Goal: Check status

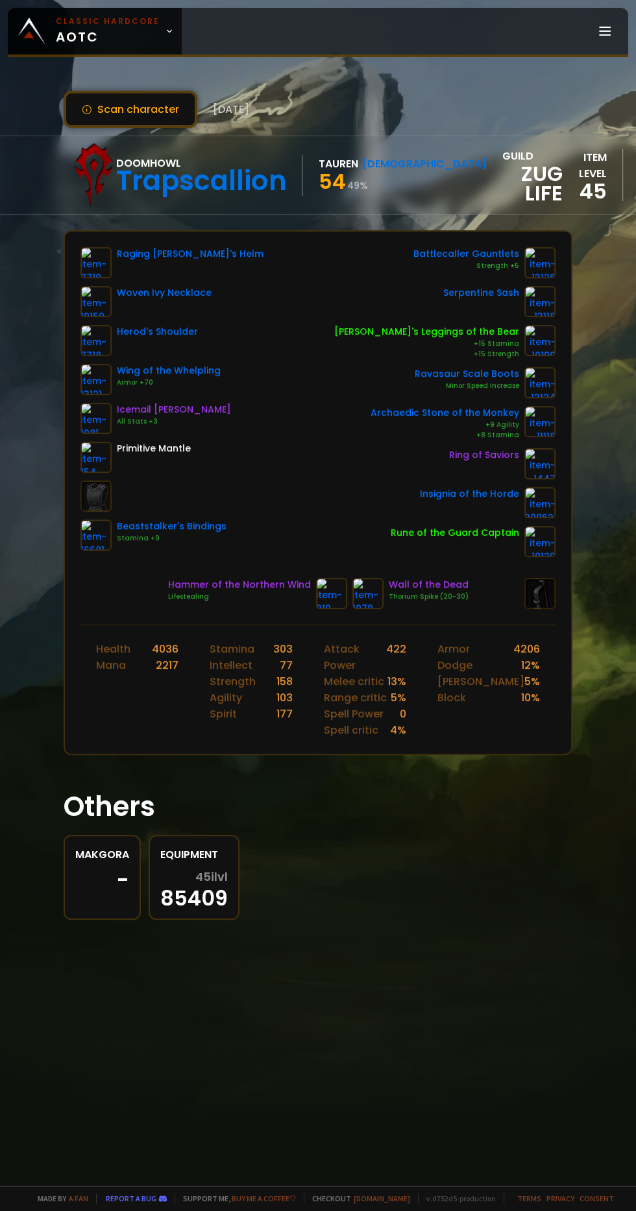
scroll to position [0, 36]
